Goal: Complete application form: Complete application form

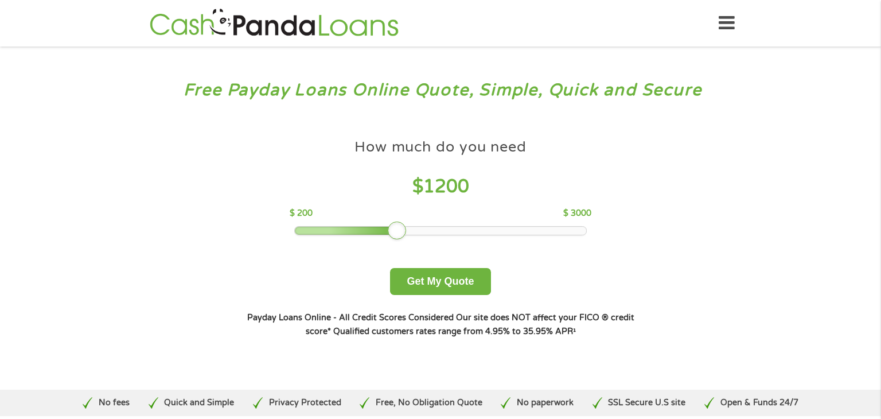
drag, startPoint x: 378, startPoint y: 227, endPoint x: 399, endPoint y: 227, distance: 21.2
click at [399, 227] on div at bounding box center [397, 230] width 18 height 18
drag, startPoint x: 399, startPoint y: 226, endPoint x: 415, endPoint y: 227, distance: 16.1
click at [415, 227] on div at bounding box center [418, 230] width 18 height 18
drag, startPoint x: 415, startPoint y: 227, endPoint x: 316, endPoint y: 222, distance: 98.8
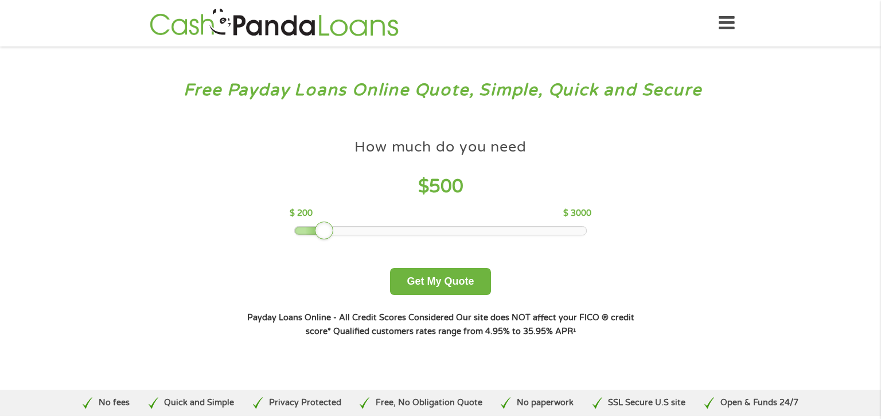
click at [316, 222] on div "How much do you need $ 500 $ 200 $ 3000" at bounding box center [440, 184] width 301 height 102
drag, startPoint x: 323, startPoint y: 226, endPoint x: 307, endPoint y: 226, distance: 16.6
click at [307, 226] on div at bounding box center [303, 230] width 18 height 18
click at [432, 281] on button "Get My Quote" at bounding box center [440, 281] width 100 height 27
click at [433, 281] on button "Get My Quote" at bounding box center [440, 281] width 100 height 27
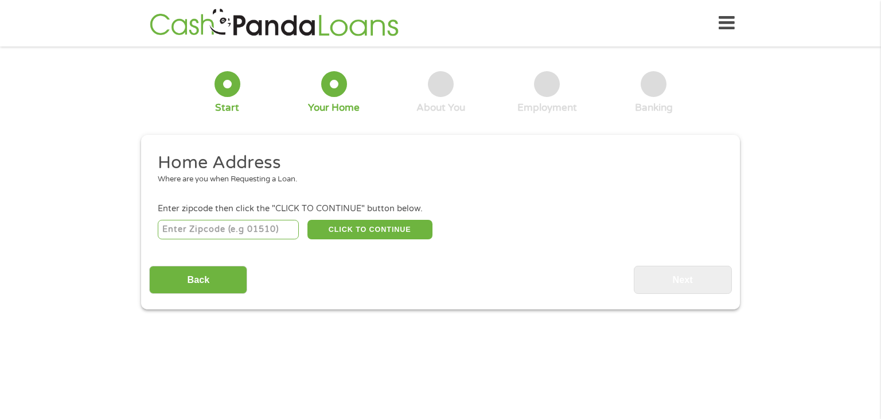
click at [218, 229] on input "number" at bounding box center [229, 229] width 142 height 19
type input "90401"
click at [363, 231] on button "CLICK TO CONTINUE" at bounding box center [369, 229] width 125 height 19
type input "90401"
type input "[GEOGRAPHIC_DATA][PERSON_NAME]"
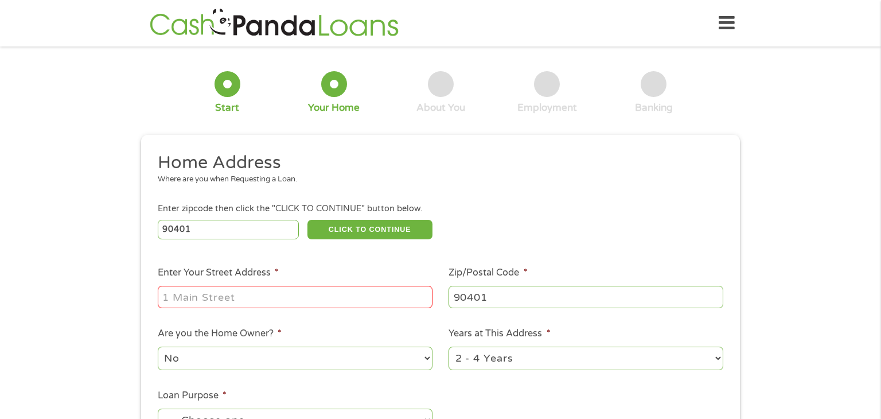
click at [302, 294] on input "Enter Your Street Address *" at bounding box center [295, 297] width 275 height 22
type input "[STREET_ADDRESS]"
click at [429, 358] on select "No Yes" at bounding box center [295, 358] width 275 height 24
click at [158, 347] on select "No Yes" at bounding box center [295, 358] width 275 height 24
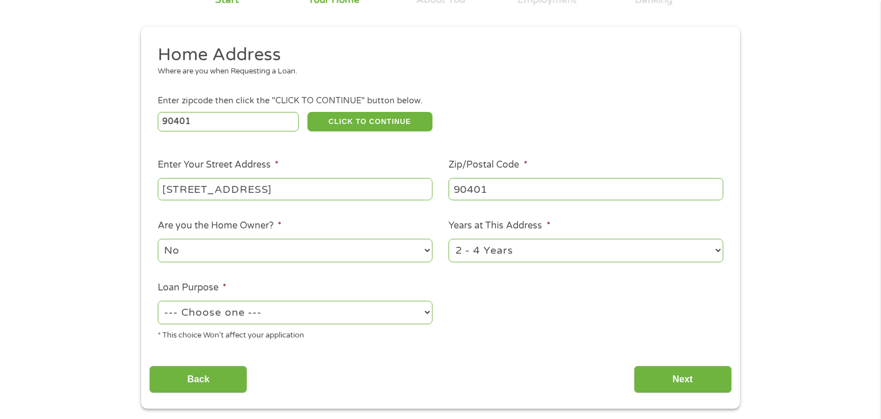
scroll to position [112, 0]
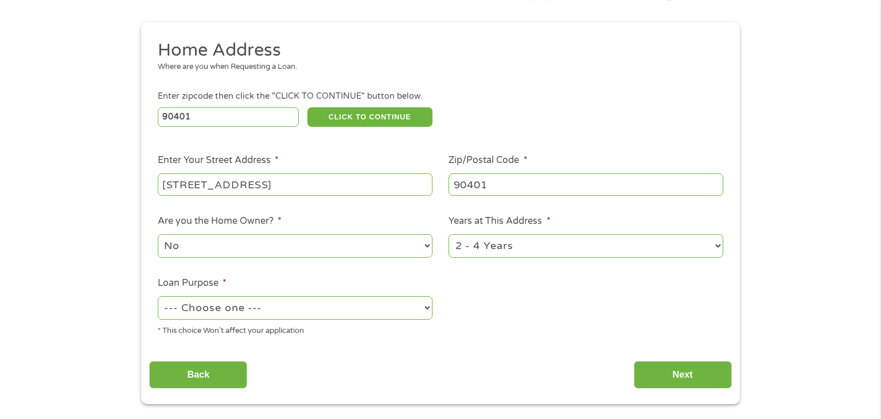
click at [718, 243] on select "1 Year or less 1 - 2 Years 2 - 4 Years Over 4 Years" at bounding box center [585, 246] width 275 height 24
select select "60months"
click at [448, 235] on select "1 Year or less 1 - 2 Years 2 - 4 Years Over 4 Years" at bounding box center [585, 246] width 275 height 24
click at [429, 306] on select "--- Choose one --- Pay Bills Debt Consolidation Home Improvement Major Purchase…" at bounding box center [295, 308] width 275 height 24
select select "shorttermcash"
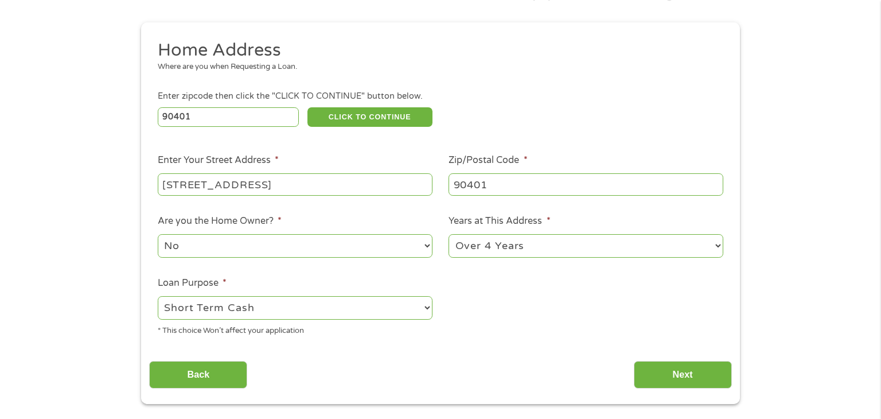
click at [158, 297] on select "--- Choose one --- Pay Bills Debt Consolidation Home Improvement Major Purchase…" at bounding box center [295, 308] width 275 height 24
click at [675, 373] on input "Next" at bounding box center [683, 375] width 98 height 28
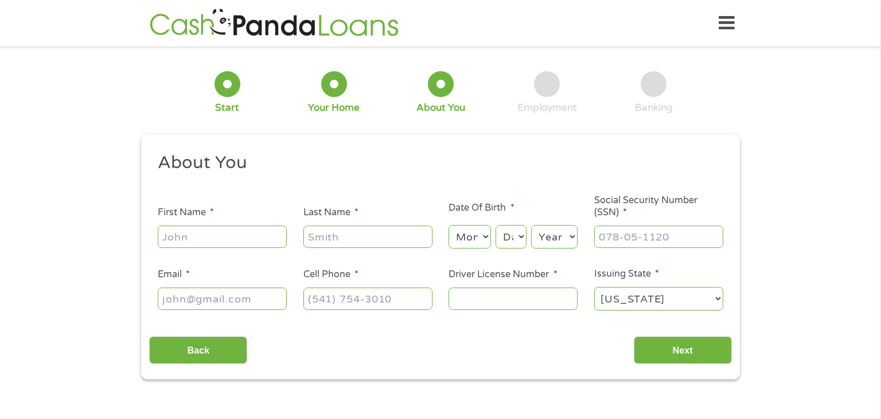
scroll to position [5, 5]
click at [230, 241] on input "First Name *" at bounding box center [222, 236] width 129 height 22
type input "[PERSON_NAME]"
type input "gacsaly"
type input "[EMAIL_ADDRESS][DOMAIN_NAME]"
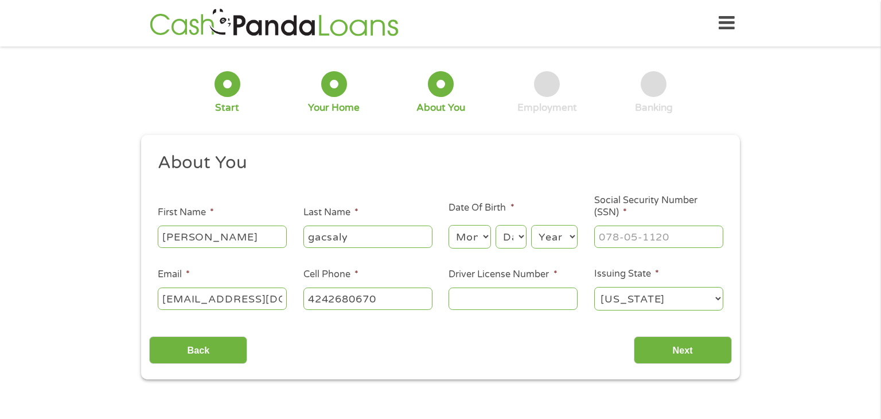
type input "[PHONE_NUMBER]"
click at [464, 244] on select "Month 1 2 3 4 5 6 7 8 9 10 11 12" at bounding box center [469, 237] width 42 height 24
click at [474, 236] on select "Month 1 2 3 4 5 6 7 8 9 10 11 12" at bounding box center [469, 237] width 42 height 24
select select "8"
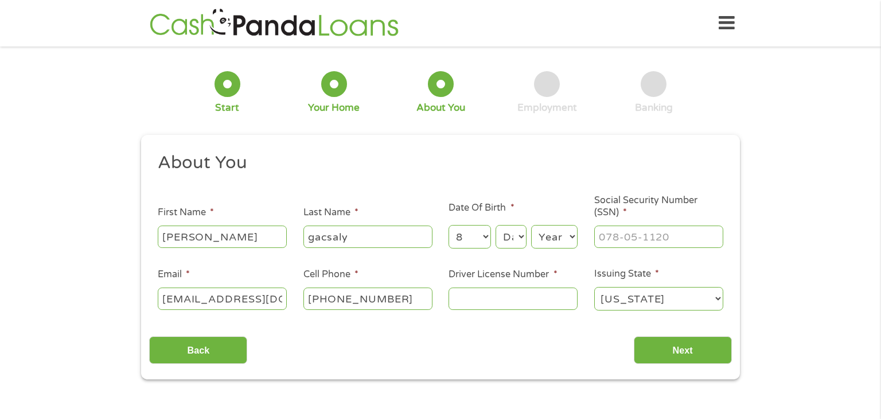
click at [448, 225] on select "Month 1 2 3 4 5 6 7 8 9 10 11 12" at bounding box center [469, 237] width 42 height 24
click at [514, 236] on select "Day 1 2 3 4 5 6 7 8 9 10 11 12 13 14 15 16 17 18 19 20 21 22 23 24 25 26 27 28 …" at bounding box center [510, 237] width 31 height 24
select select "19"
click at [495, 225] on select "Day 1 2 3 4 5 6 7 8 9 10 11 12 13 14 15 16 17 18 19 20 21 22 23 24 25 26 27 28 …" at bounding box center [510, 237] width 31 height 24
click at [571, 235] on select "Year [DATE] 2006 2005 2004 2003 2002 2001 2000 1999 1998 1997 1996 1995 1994 19…" at bounding box center [554, 237] width 46 height 24
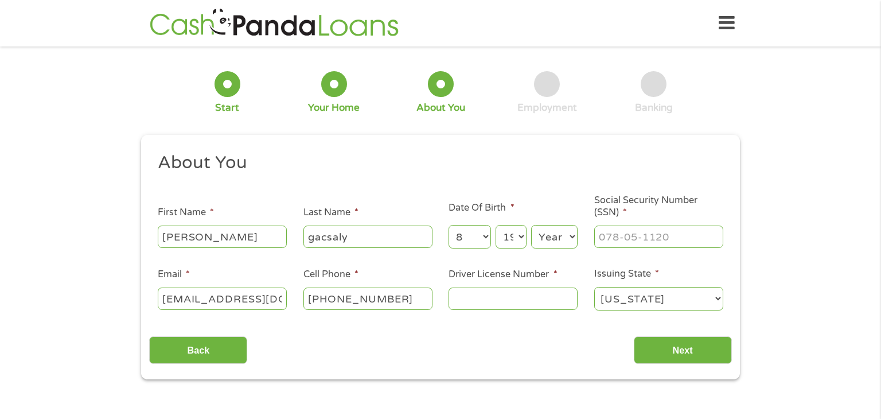
select select "1950"
click at [531, 225] on select "Year [DATE] 2006 2005 2004 2003 2002 2001 2000 1999 1998 1997 1996 1995 1994 19…" at bounding box center [554, 237] width 46 height 24
click at [640, 227] on input "___-__-____" at bounding box center [658, 236] width 129 height 22
type input "557-74-0537"
type input "[PHONE_NUMBER]"
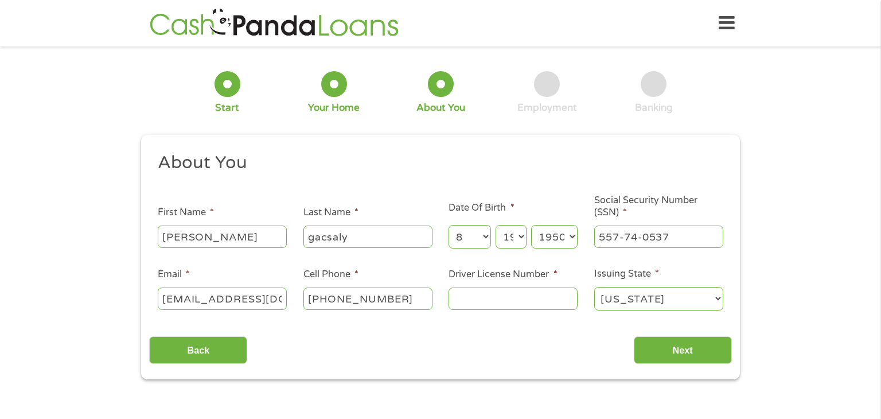
click at [513, 295] on input "Driver License Number *" at bounding box center [512, 298] width 129 height 22
type input "N5471078"
click at [674, 351] on input "Next" at bounding box center [683, 350] width 98 height 28
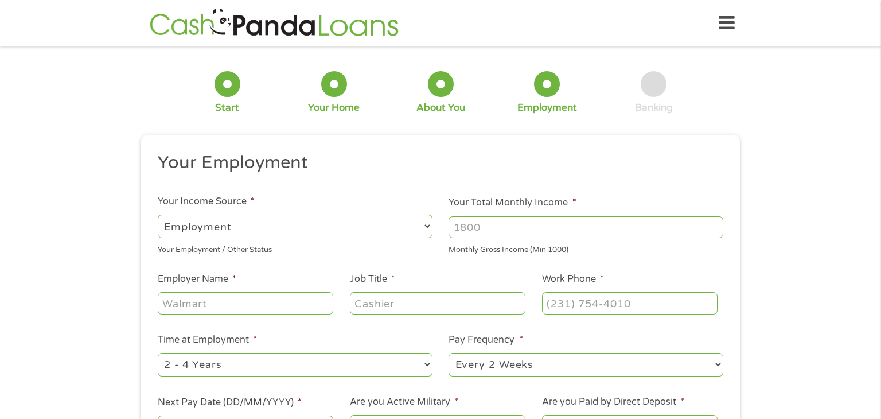
click at [424, 227] on select "--- Choose one --- Employment [DEMOGRAPHIC_DATA] Benefits" at bounding box center [295, 226] width 275 height 24
select select "benefits"
click at [158, 214] on select "--- Choose one --- Employment [DEMOGRAPHIC_DATA] Benefits" at bounding box center [295, 226] width 275 height 24
type input "Other"
type input "[PHONE_NUMBER]"
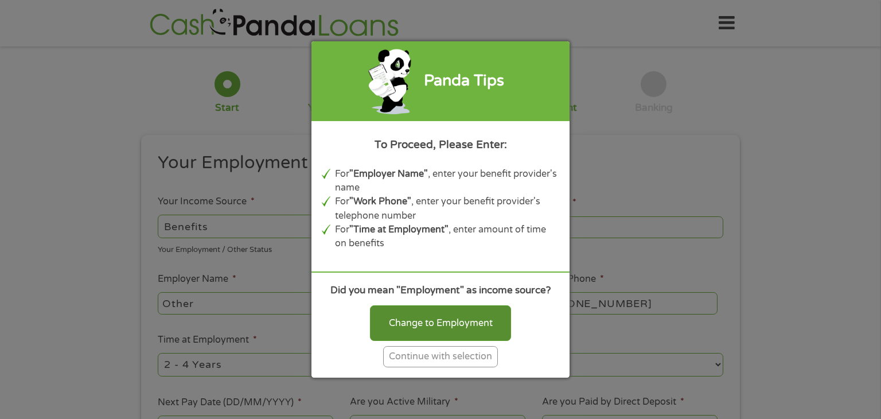
click at [448, 331] on div "Change to Employment" at bounding box center [440, 323] width 141 height 36
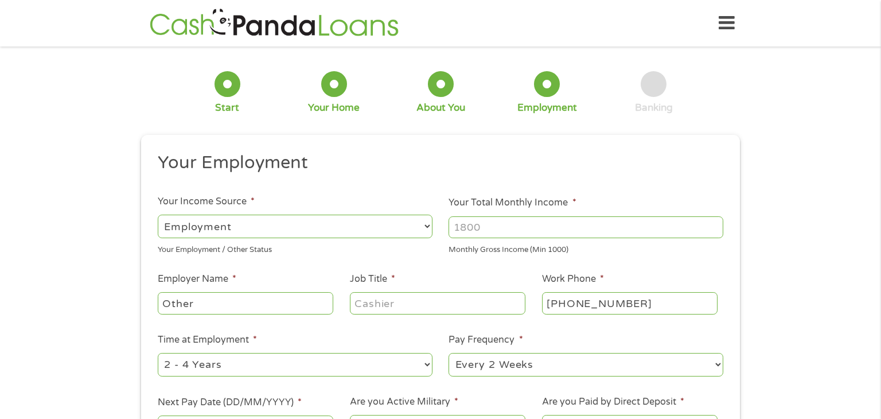
click at [425, 226] on select "--- Choose one --- Employment [DEMOGRAPHIC_DATA] Benefits" at bounding box center [295, 226] width 275 height 24
click at [347, 225] on select "--- Choose one --- Employment [DEMOGRAPHIC_DATA] Benefits" at bounding box center [295, 226] width 275 height 24
select select "benefits"
click at [158, 214] on select "--- Choose one --- Employment [DEMOGRAPHIC_DATA] Benefits" at bounding box center [295, 226] width 275 height 24
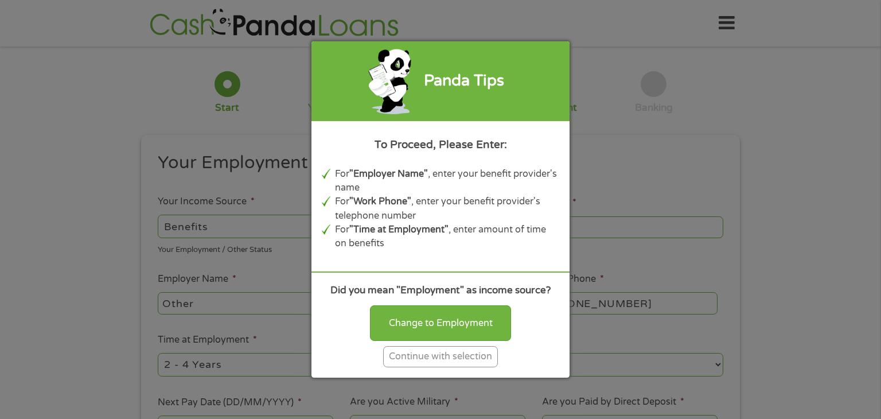
click at [430, 353] on div "Continue with selection" at bounding box center [440, 356] width 115 height 21
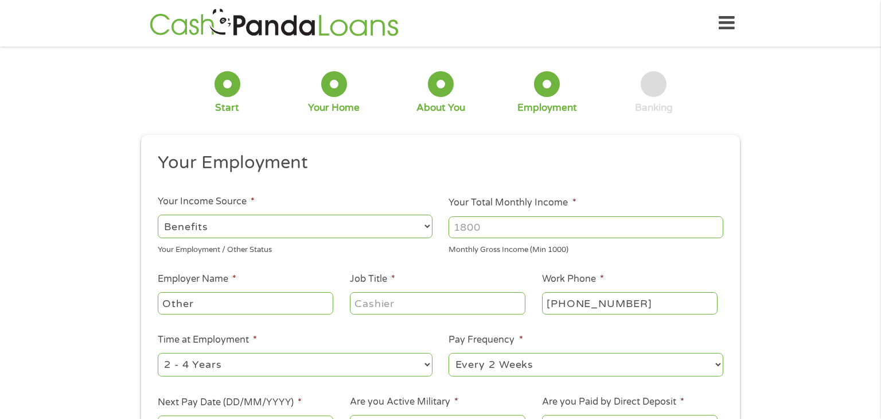
click at [522, 232] on input "Your Total Monthly Income *" at bounding box center [585, 227] width 275 height 22
type input "1778"
click at [268, 296] on input "Other" at bounding box center [245, 303] width 175 height 22
type input "O"
type input "Social Security"
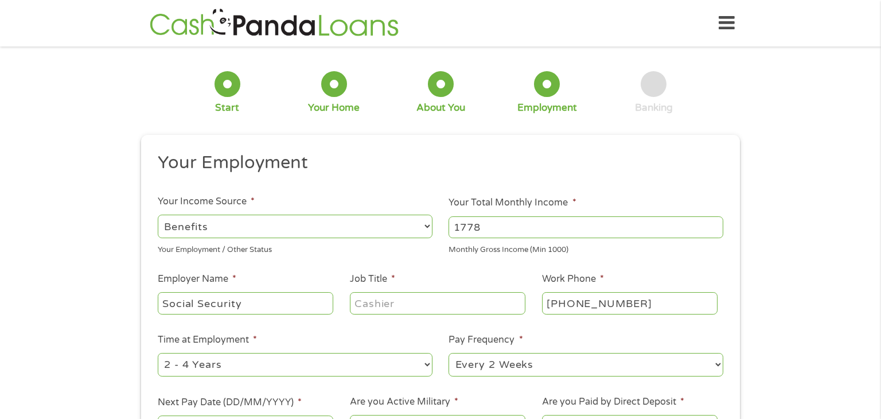
click at [400, 309] on input "Job Title *" at bounding box center [437, 303] width 175 height 22
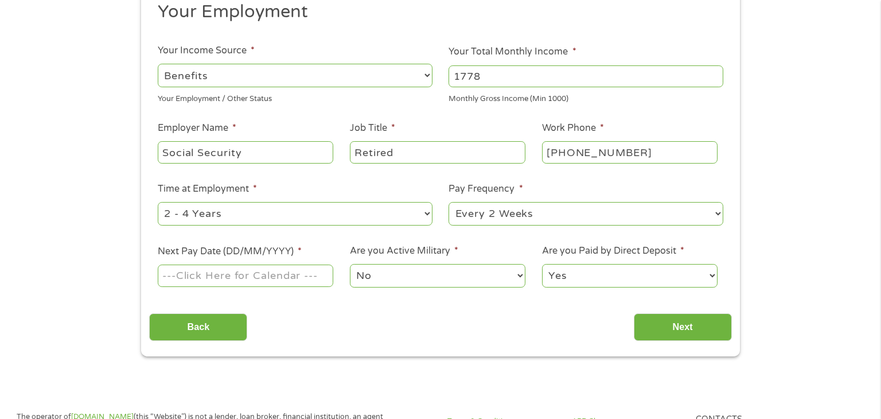
scroll to position [173, 0]
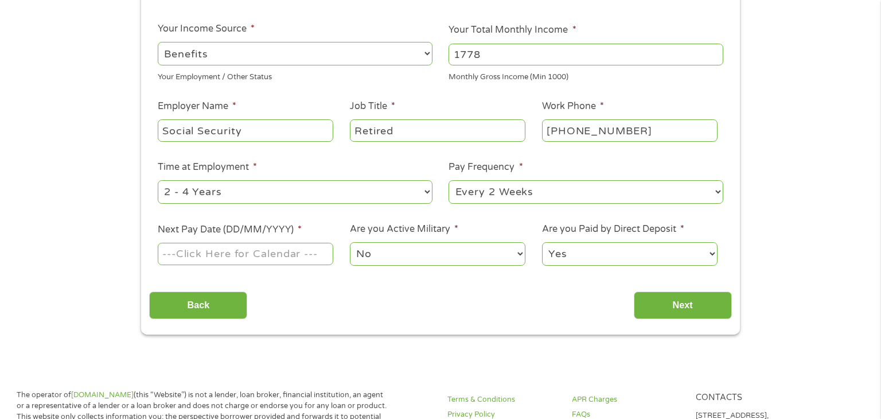
type input "Retired"
click at [430, 190] on select "--- Choose one --- 1 Year or less 1 - 2 Years 2 - 4 Years Over 4 Years" at bounding box center [295, 192] width 275 height 24
select select "60months"
click at [158, 180] on select "--- Choose one --- 1 Year or less 1 - 2 Years 2 - 4 Years Over 4 Years" at bounding box center [295, 192] width 275 height 24
click at [715, 195] on select "--- Choose one --- Every 2 Weeks Every Week Monthly Semi-Monthly" at bounding box center [585, 192] width 275 height 24
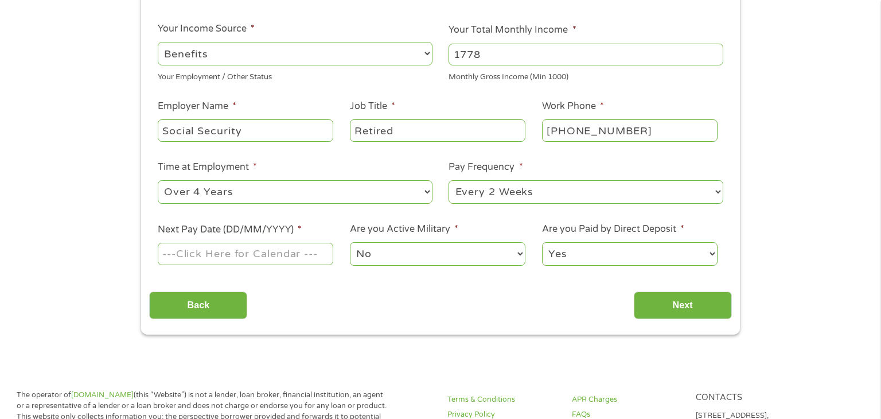
select select "monthly"
click at [448, 180] on select "--- Choose one --- Every 2 Weeks Every Week Monthly Semi-Monthly" at bounding box center [585, 192] width 275 height 24
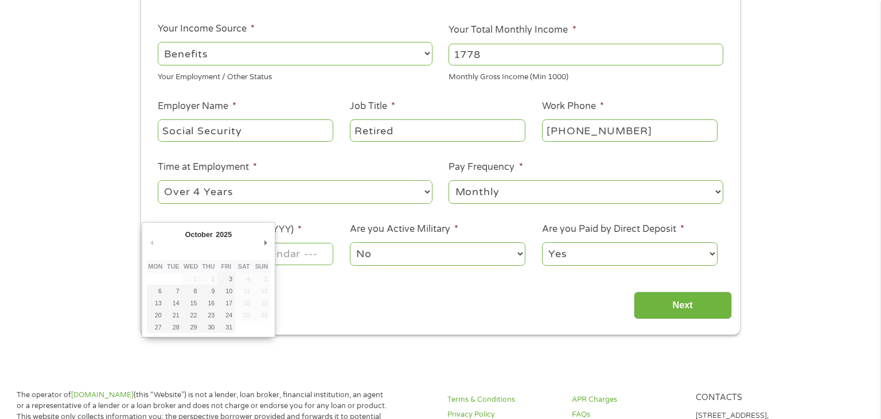
click at [319, 255] on input "Next Pay Date (DD/MM/YYYY) *" at bounding box center [245, 254] width 175 height 22
click at [337, 302] on div "Back Next" at bounding box center [440, 301] width 582 height 36
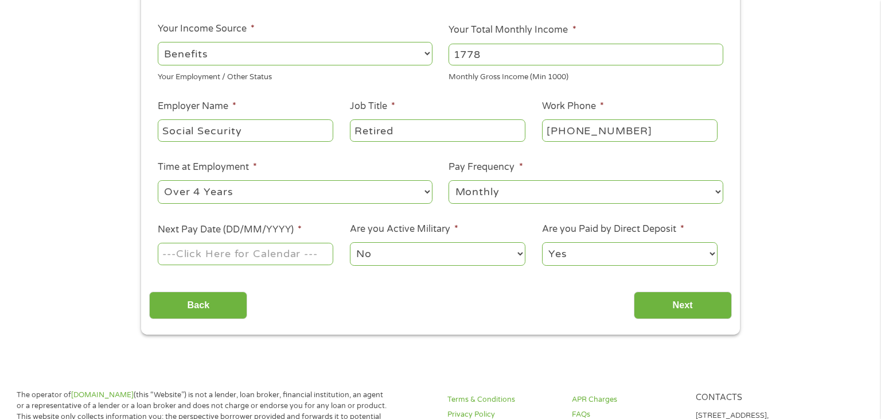
click at [258, 249] on input "Next Pay Date (DD/MM/YYYY) *" at bounding box center [245, 254] width 175 height 22
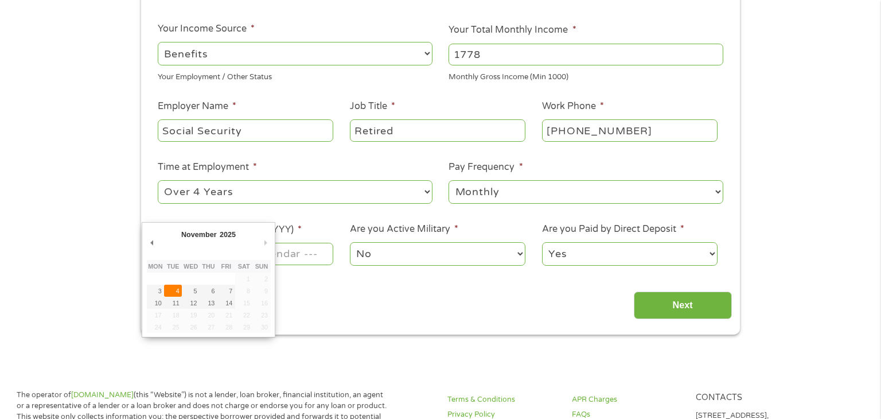
type input "[DATE]"
click at [308, 251] on input "[DATE]" at bounding box center [245, 254] width 175 height 22
click at [231, 236] on select "2025" at bounding box center [255, 235] width 75 height 13
click at [264, 245] on button "Next Month" at bounding box center [265, 242] width 10 height 15
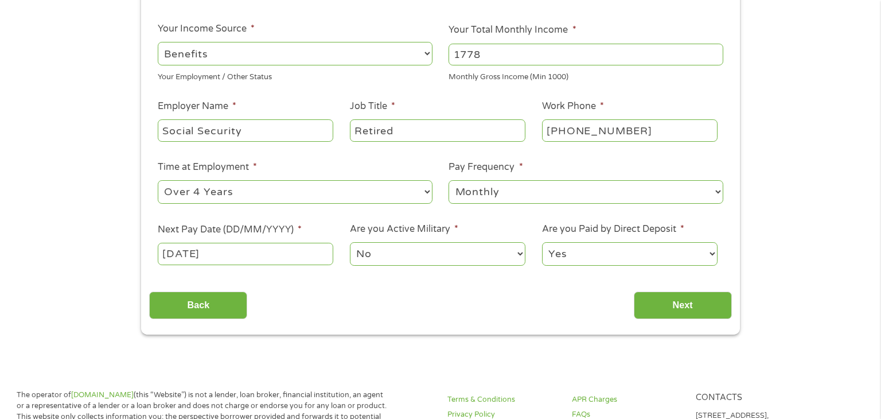
click at [178, 295] on input "Back" at bounding box center [198, 305] width 98 height 28
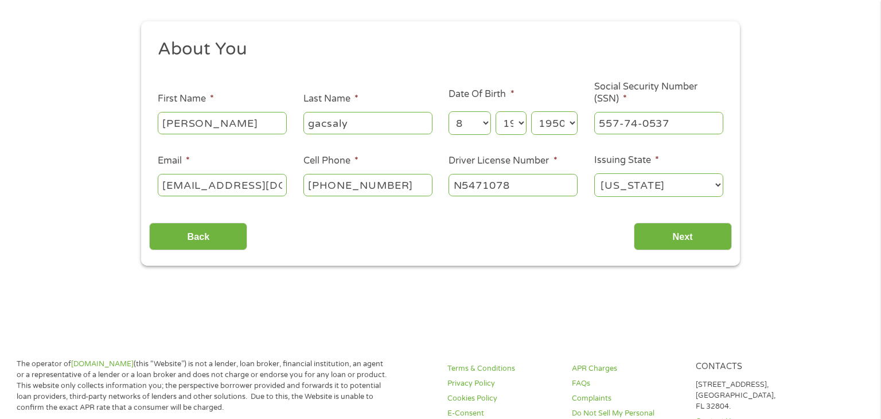
scroll to position [110, 0]
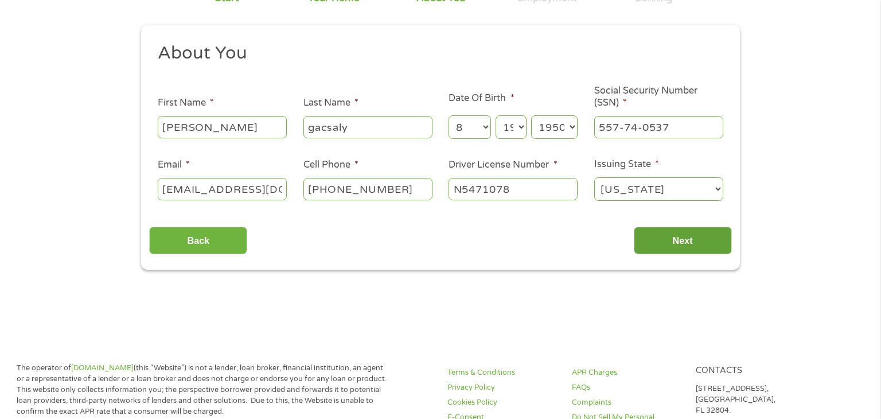
click at [679, 229] on input "Next" at bounding box center [683, 240] width 98 height 28
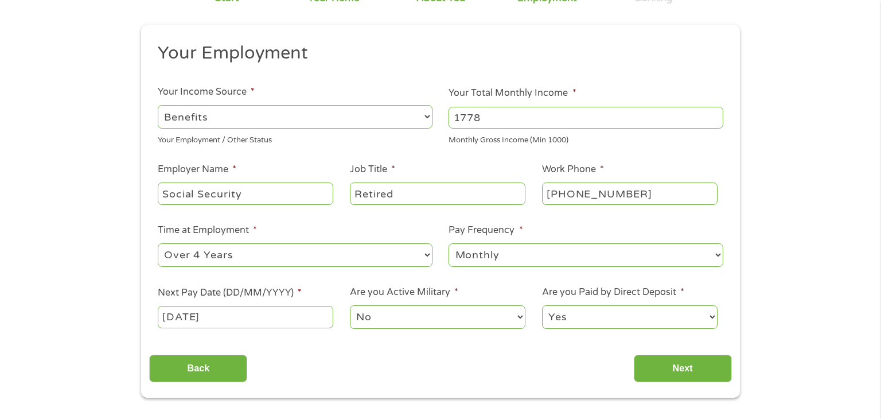
scroll to position [0, 0]
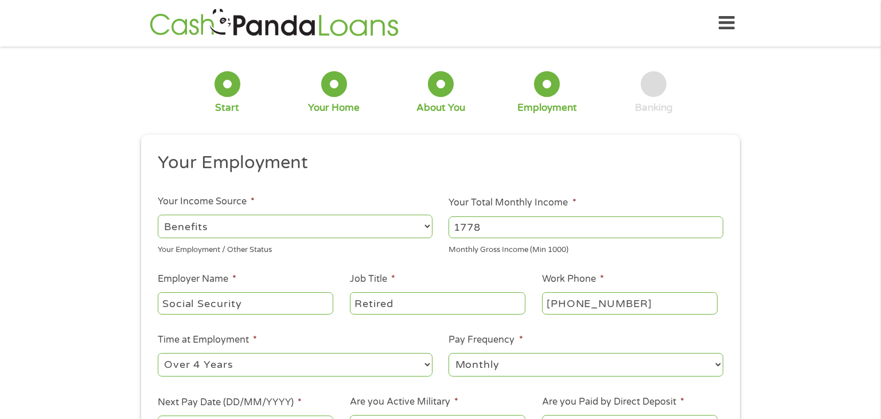
click at [681, 237] on ul "Your Employment Your Income Source * --- Choose one --- Employment [DEMOGRAPHIC…" at bounding box center [440, 299] width 582 height 297
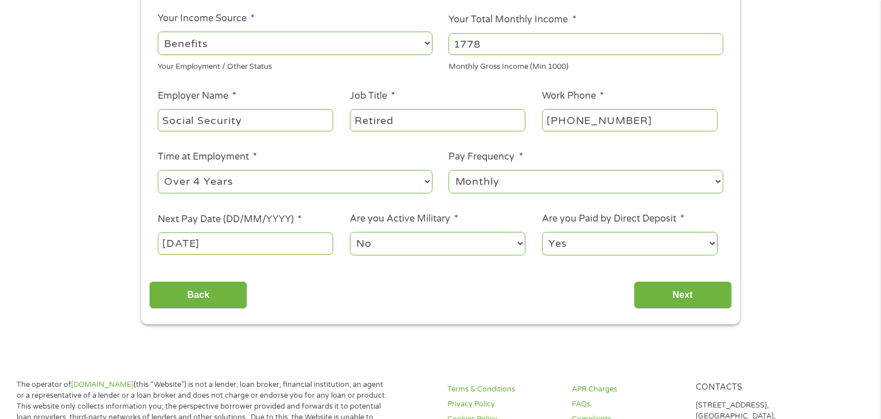
scroll to position [181, 0]
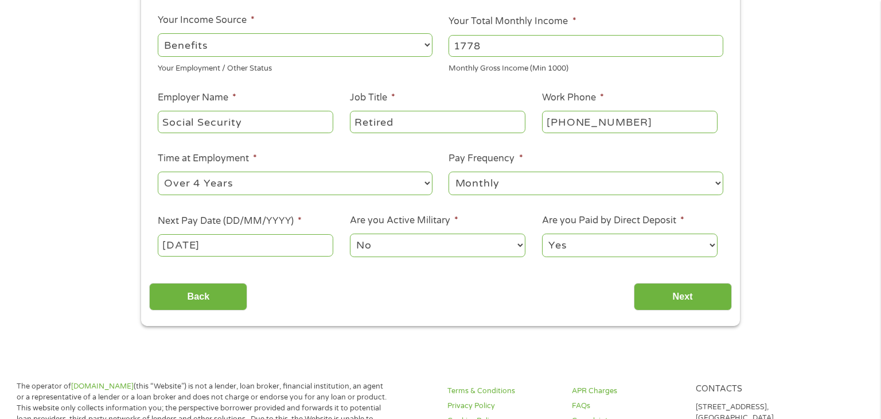
drag, startPoint x: 231, startPoint y: 245, endPoint x: 138, endPoint y: 245, distance: 93.5
click at [138, 245] on div "1 Start 2 Your Home 3 About You 4 Employment 5 Banking 6 This field is hidden w…" at bounding box center [440, 99] width 619 height 452
click at [665, 291] on input "Next" at bounding box center [683, 297] width 98 height 28
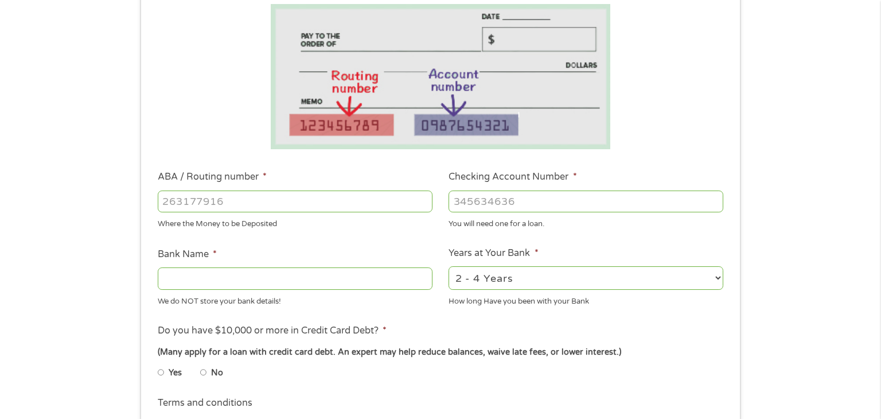
scroll to position [202, 0]
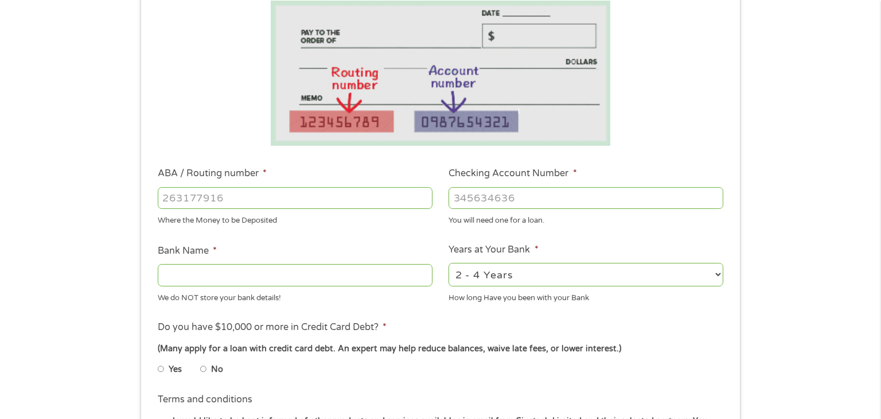
click at [346, 188] on input "ABA / Routing number *" at bounding box center [295, 198] width 275 height 22
type input "031101334"
type input "SoFi Bank, National Association"
type input "031101334"
click at [485, 201] on input "Checking Account Number *" at bounding box center [585, 198] width 275 height 22
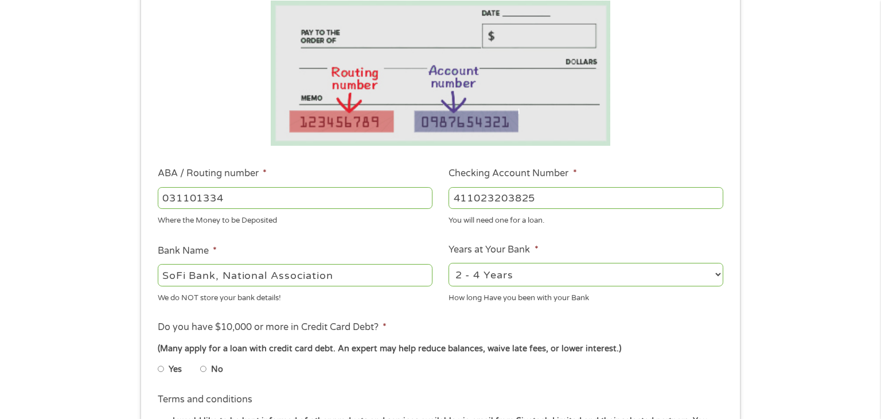
type input "411023203825"
click at [787, 220] on div "1 Start 2 Your Home 3 About You 4 Employment 5 Banking 6 This field is hidden w…" at bounding box center [440, 216] width 881 height 727
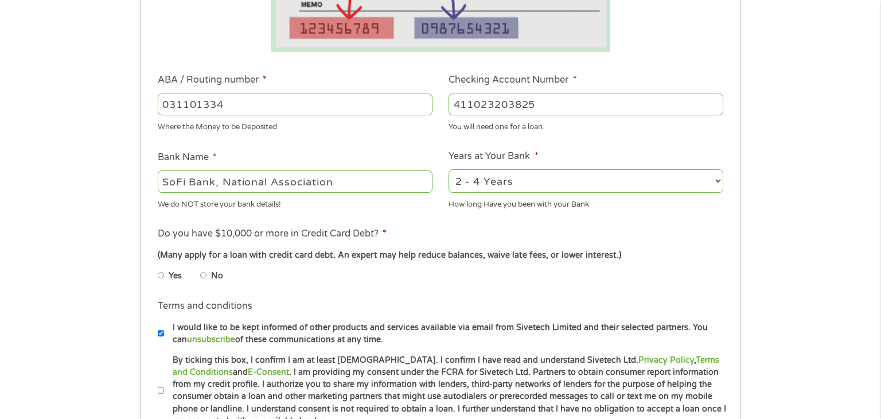
scroll to position [317, 0]
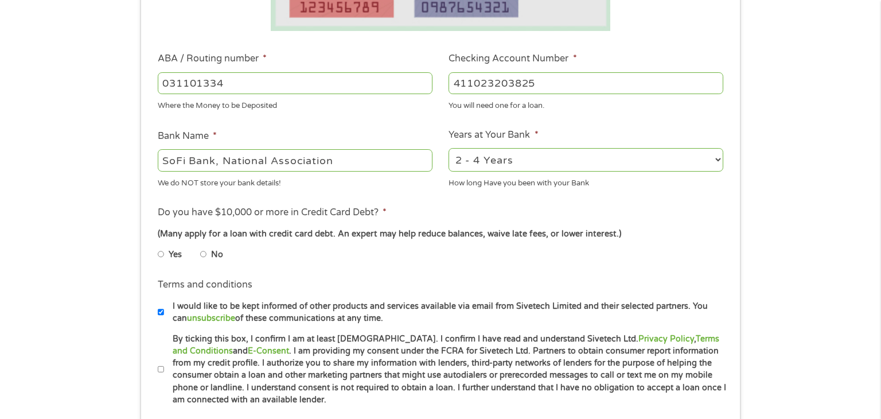
click at [201, 255] on input "No" at bounding box center [203, 254] width 7 height 18
radio input "true"
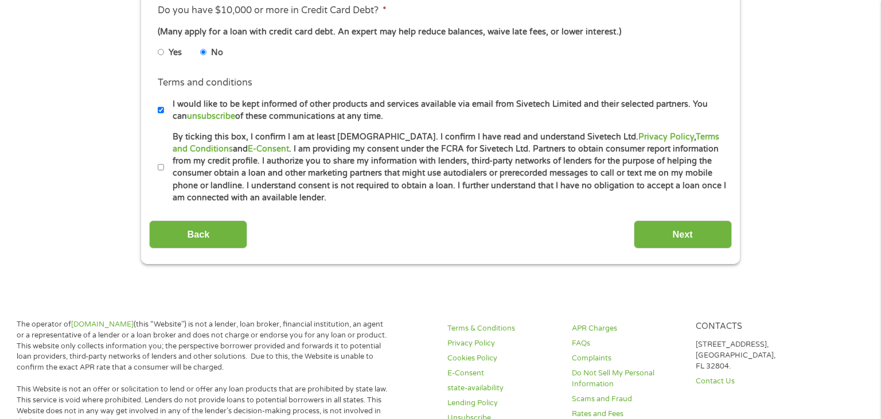
scroll to position [527, 0]
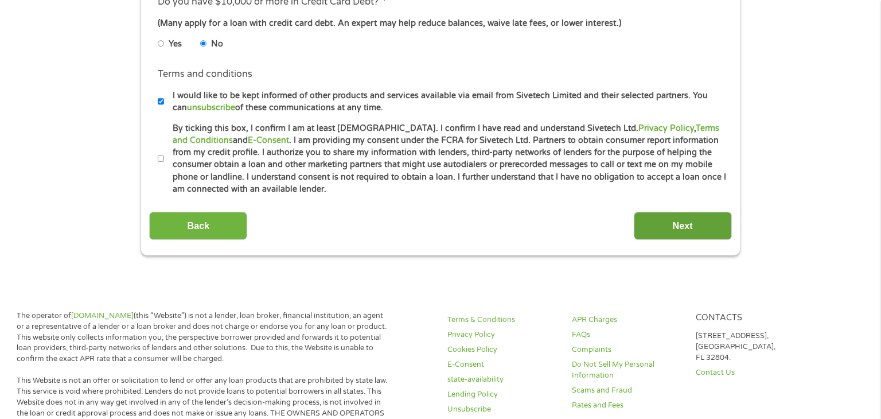
click at [685, 227] on input "Next" at bounding box center [683, 226] width 98 height 28
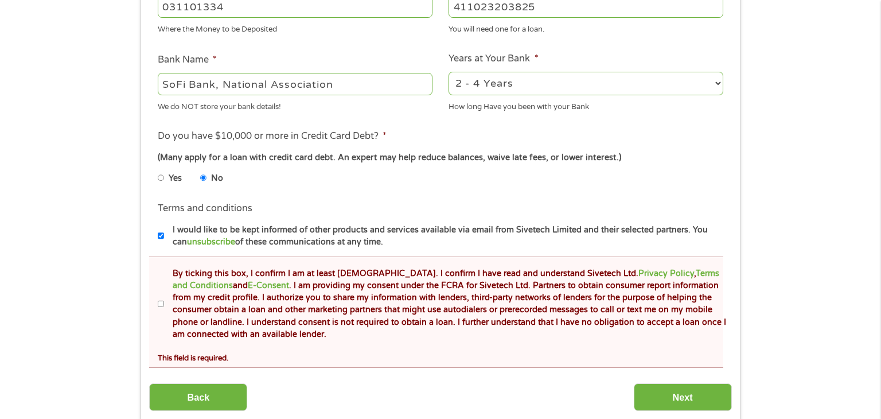
scroll to position [433, 0]
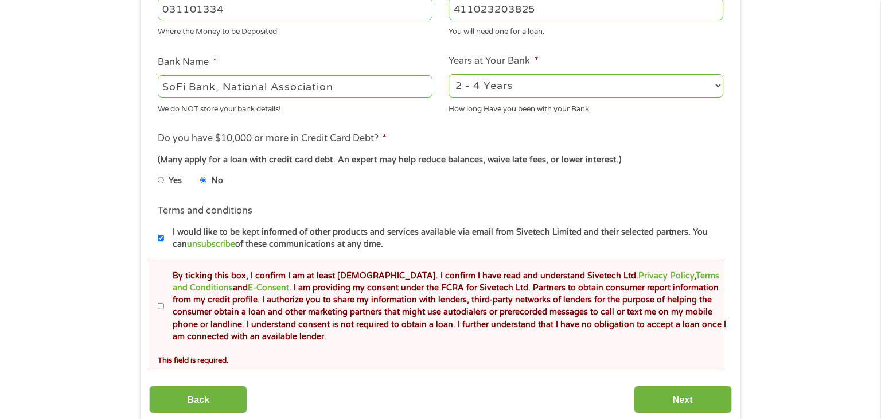
click at [162, 308] on input "By ticking this box, I confirm I am at least [DEMOGRAPHIC_DATA]. I confirm I ha…" at bounding box center [161, 306] width 7 height 18
checkbox input "true"
click at [646, 405] on input "Next" at bounding box center [683, 399] width 98 height 28
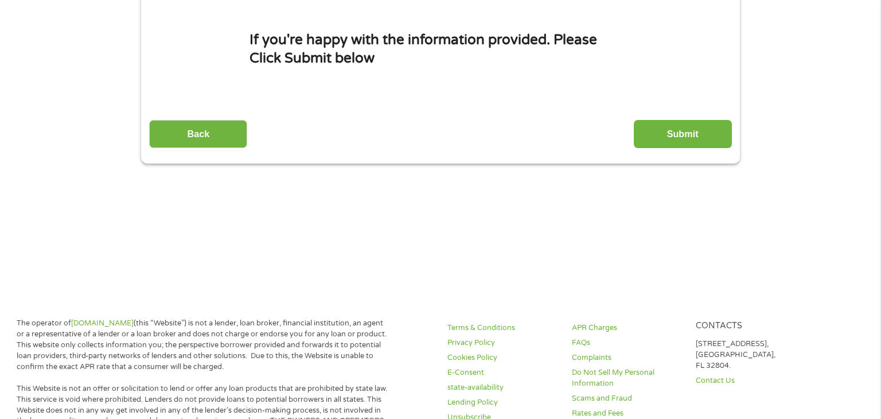
scroll to position [0, 0]
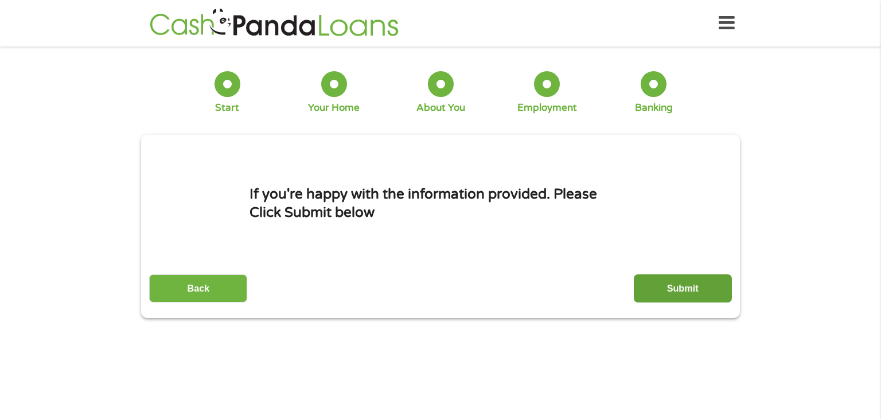
click at [663, 295] on input "Submit" at bounding box center [683, 288] width 98 height 28
